Goal: Check status: Check status

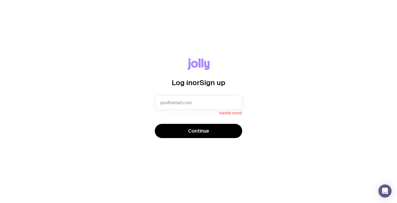
type input "[EMAIL_ADDRESS][PERSON_NAME][DOMAIN_NAME]"
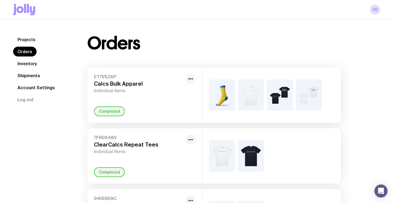
click at [28, 79] on link "Shipments" at bounding box center [28, 76] width 31 height 10
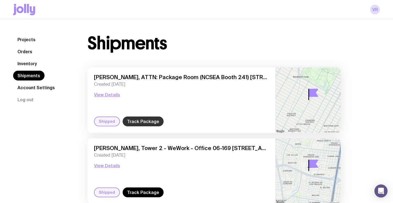
click at [147, 121] on link "Track Package" at bounding box center [143, 122] width 41 height 10
click at [112, 97] on button "View Details" at bounding box center [107, 94] width 26 height 7
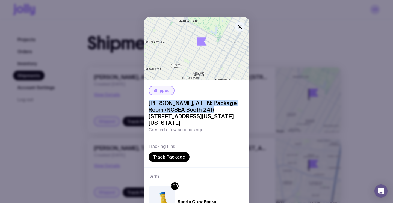
drag, startPoint x: 146, startPoint y: 103, endPoint x: 194, endPoint y: 111, distance: 48.5
click at [194, 111] on span "[PERSON_NAME], ATTN: Package Room (NCSEA Booth 241) [STREET_ADDRESS][US_STATE][…" at bounding box center [197, 113] width 96 height 26
copy span "[PERSON_NAME], ATTN: Package Room (NCSEA Booth 241)"
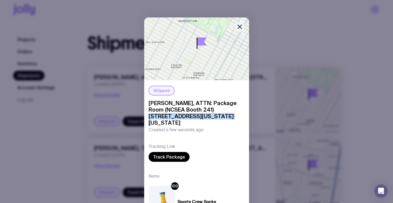
drag, startPoint x: 196, startPoint y: 110, endPoint x: 179, endPoint y: 116, distance: 18.0
click at [179, 116] on span "[PERSON_NAME], ATTN: Package Room (NCSEA Booth 241) [STREET_ADDRESS][US_STATE][…" at bounding box center [197, 113] width 96 height 26
copy span "[STREET_ADDRESS]"
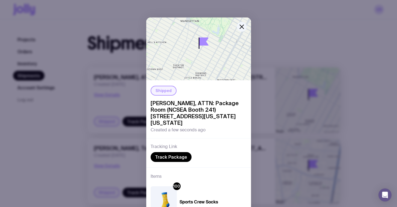
click at [213, 117] on span "[PERSON_NAME], ATTN: Package Room (NCSEA Booth 241) [STREET_ADDRESS][US_STATE][…" at bounding box center [199, 113] width 96 height 26
copy span "10019"
